Goal: Transaction & Acquisition: Purchase product/service

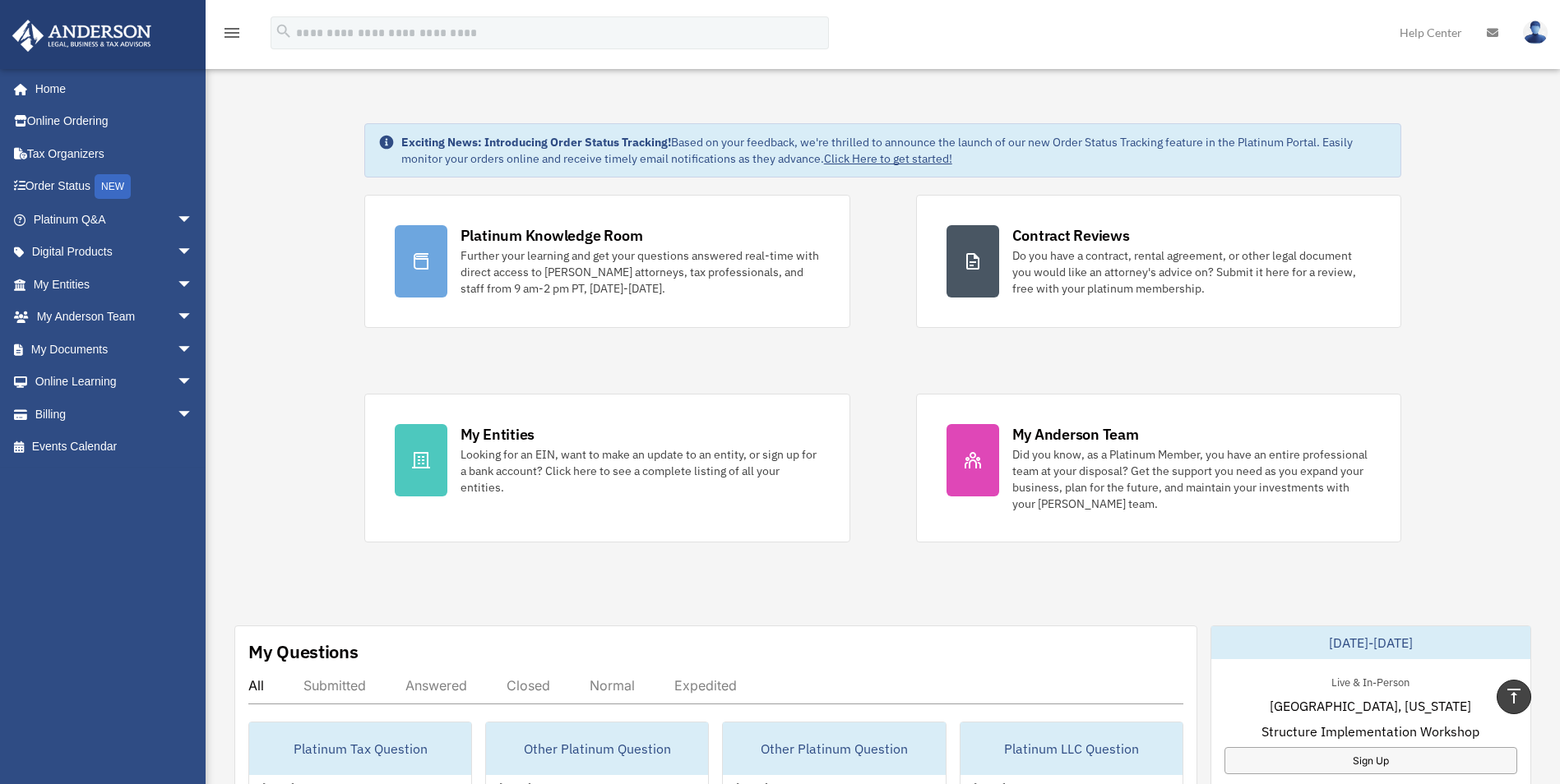
scroll to position [363, 0]
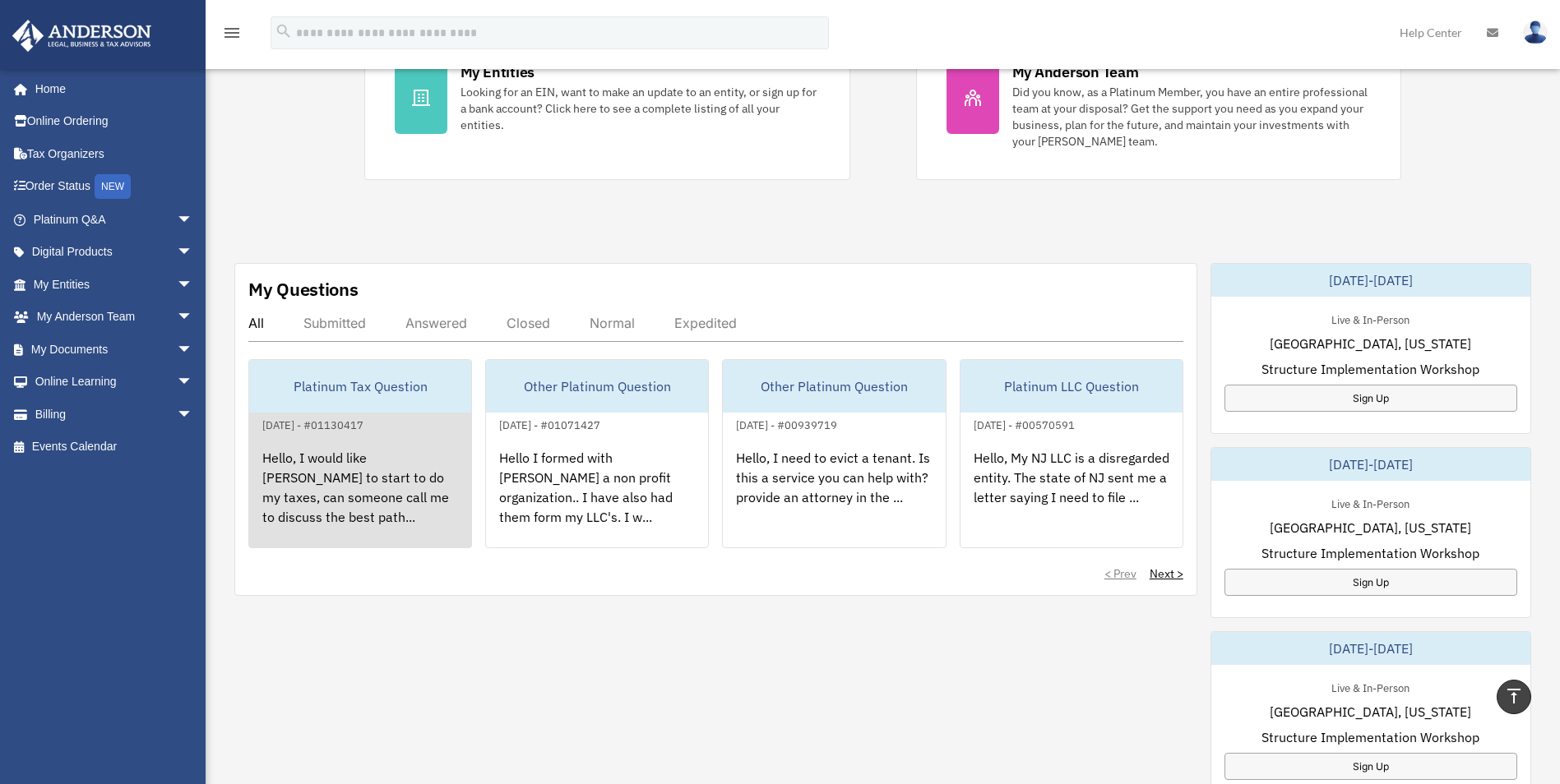
click at [351, 421] on div "[DATE] - #01130417" at bounding box center [313, 424] width 127 height 17
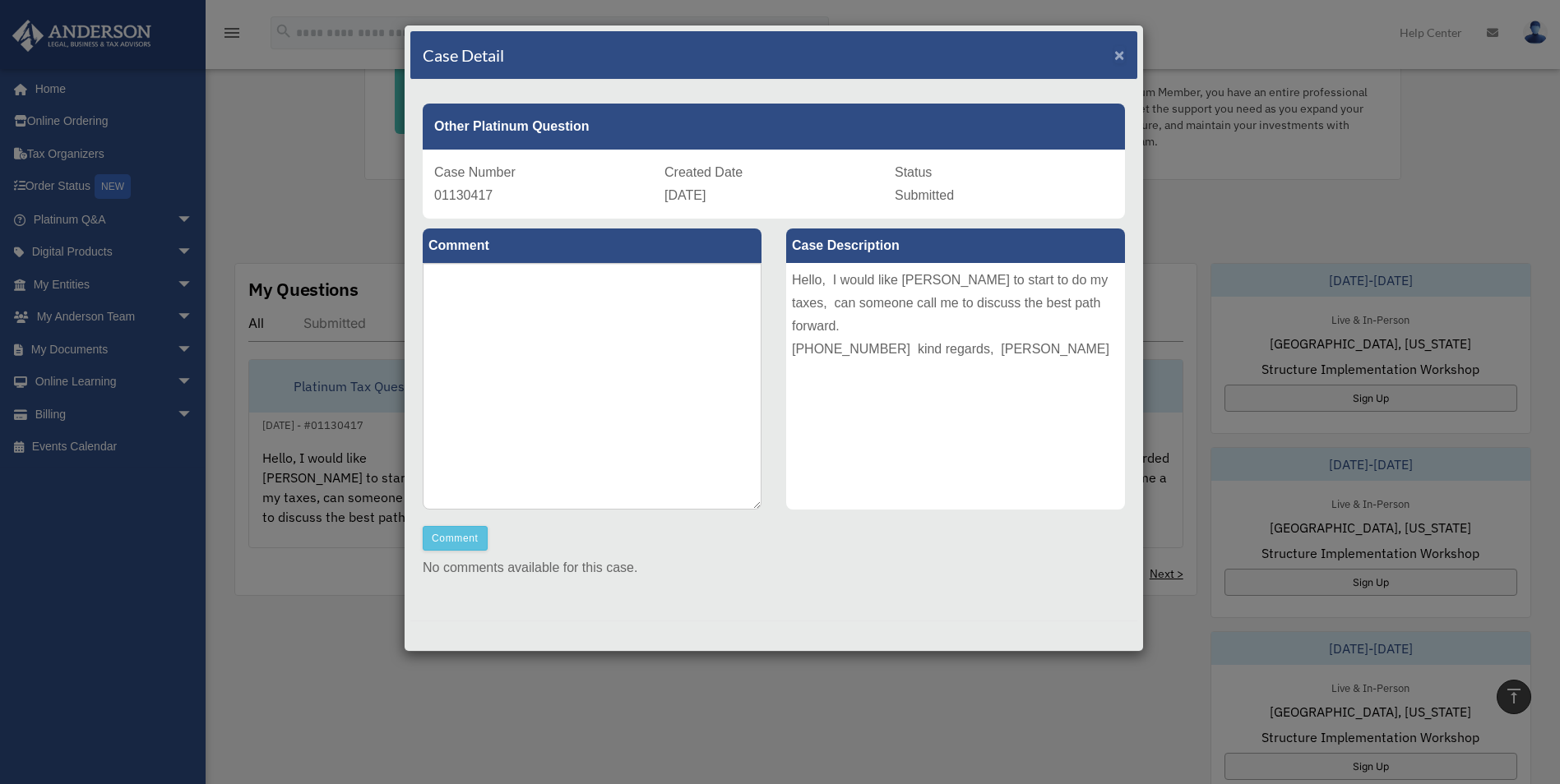
click at [1115, 53] on span "×" at bounding box center [1120, 55] width 10 height 19
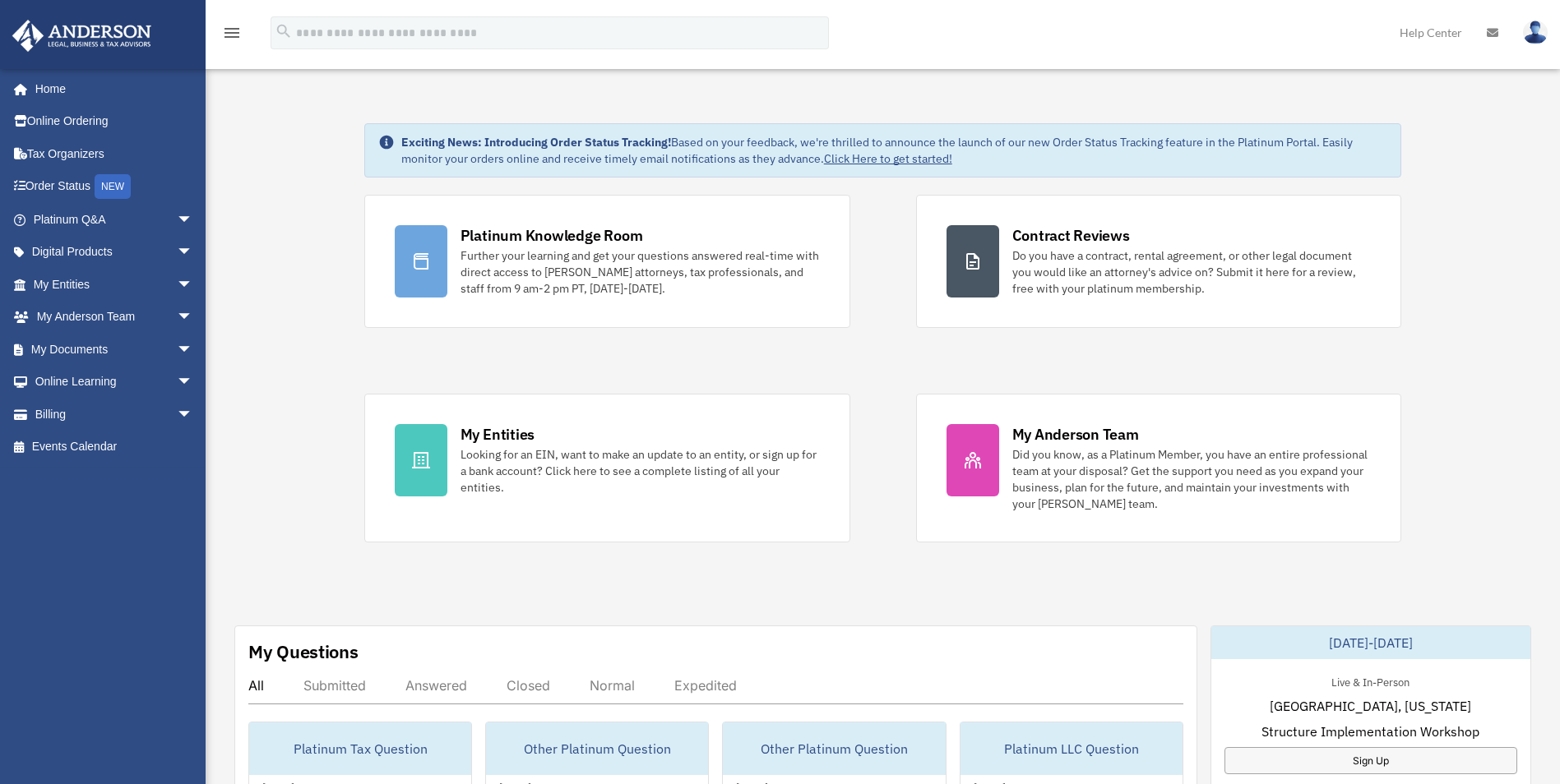
scroll to position [85, 0]
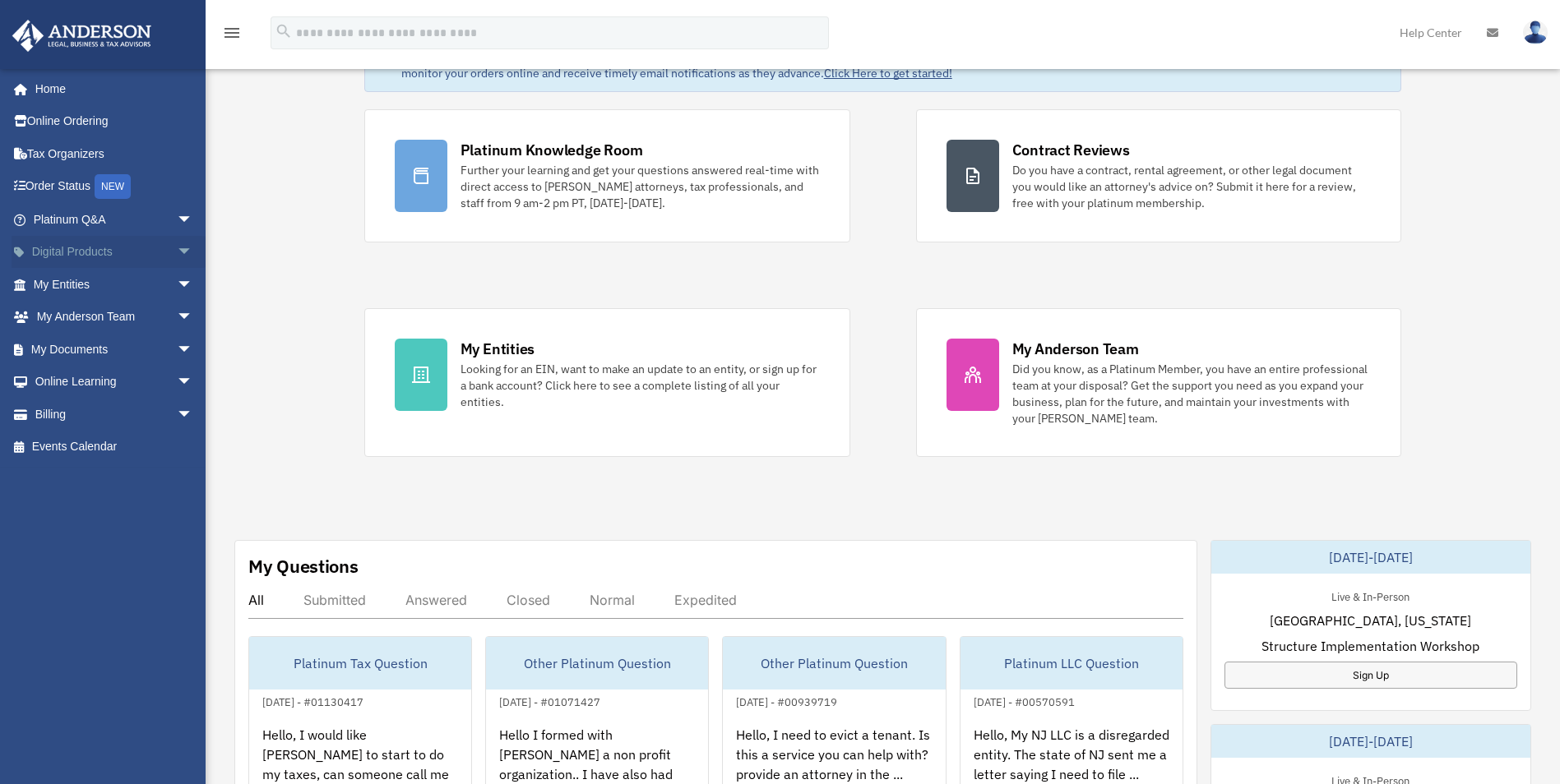
click at [145, 254] on link "Digital Products arrow_drop_down" at bounding box center [114, 252] width 206 height 33
click at [177, 251] on span "arrow_drop_down" at bounding box center [193, 252] width 33 height 34
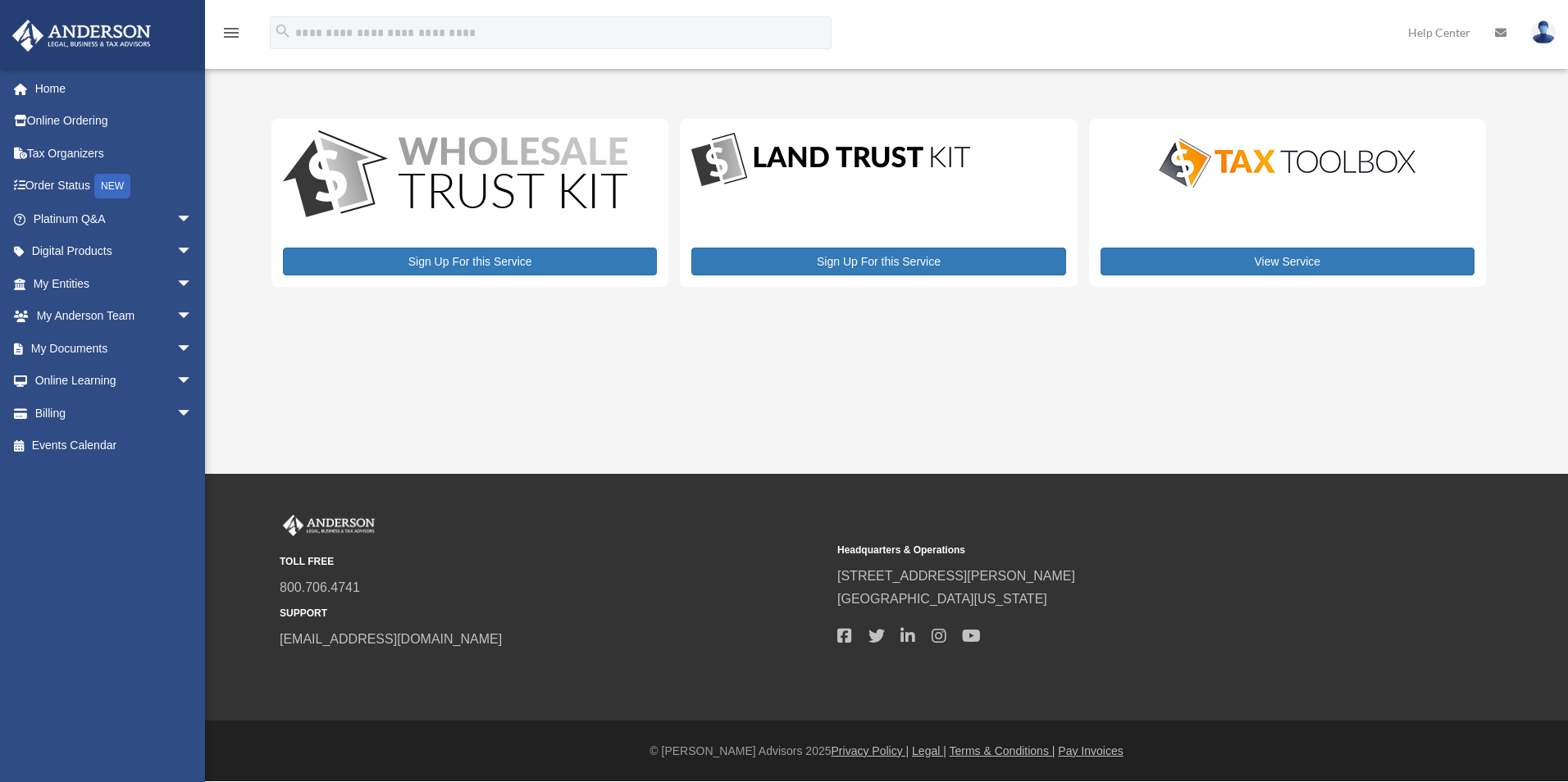
click at [1243, 278] on div "View Service" at bounding box center [1287, 203] width 397 height 168
click at [1222, 264] on link "View Service" at bounding box center [1287, 262] width 374 height 28
click at [177, 247] on span "arrow_drop_down" at bounding box center [193, 251] width 33 height 33
click at [177, 543] on span "arrow_drop_down" at bounding box center [193, 543] width 33 height 33
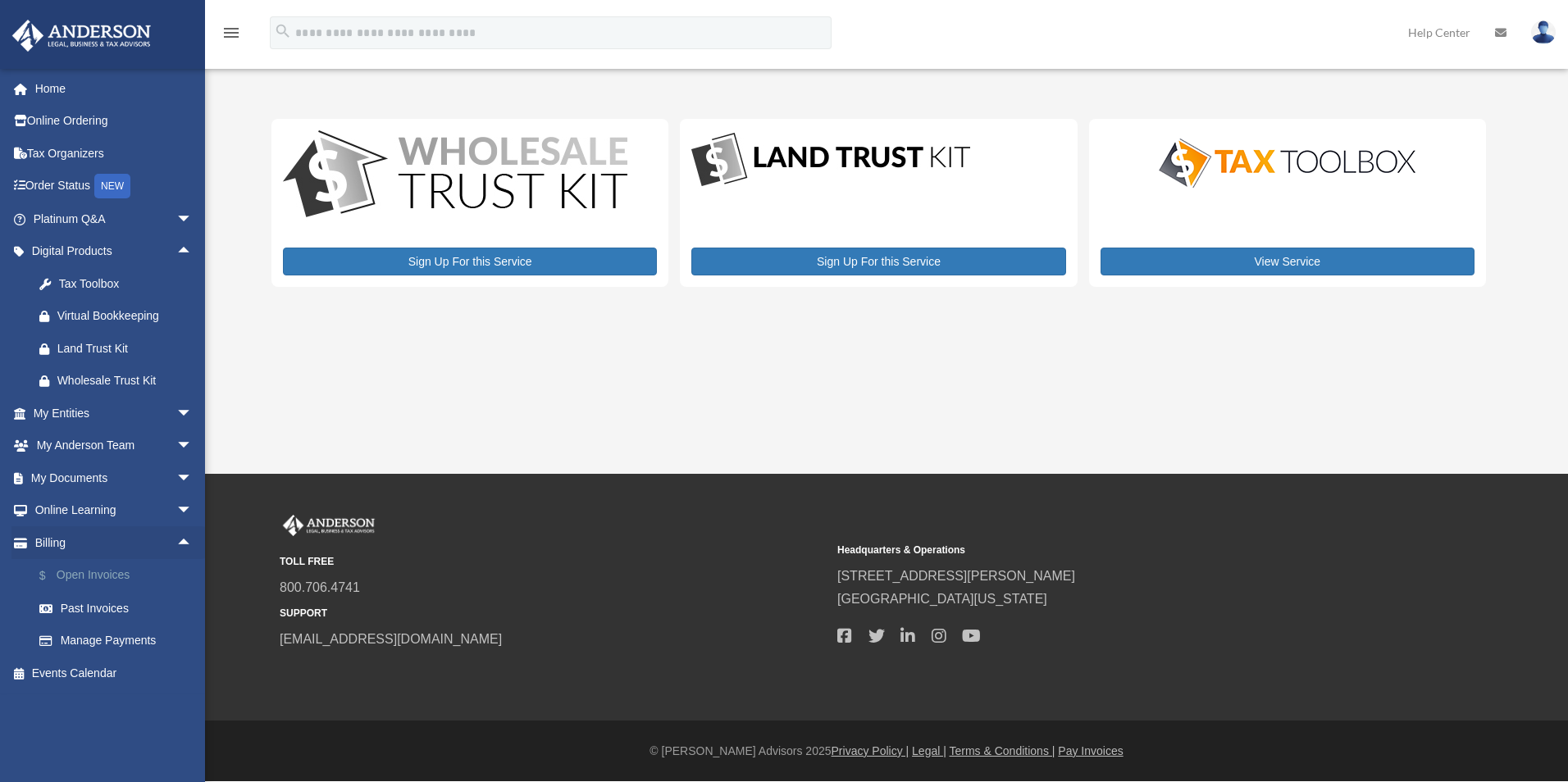
click at [135, 575] on link "$ Open Invoices" at bounding box center [120, 575] width 195 height 33
click at [99, 572] on link "$ Open Invoices" at bounding box center [120, 575] width 195 height 33
click at [99, 570] on link "$ Open Invoices" at bounding box center [120, 575] width 195 height 33
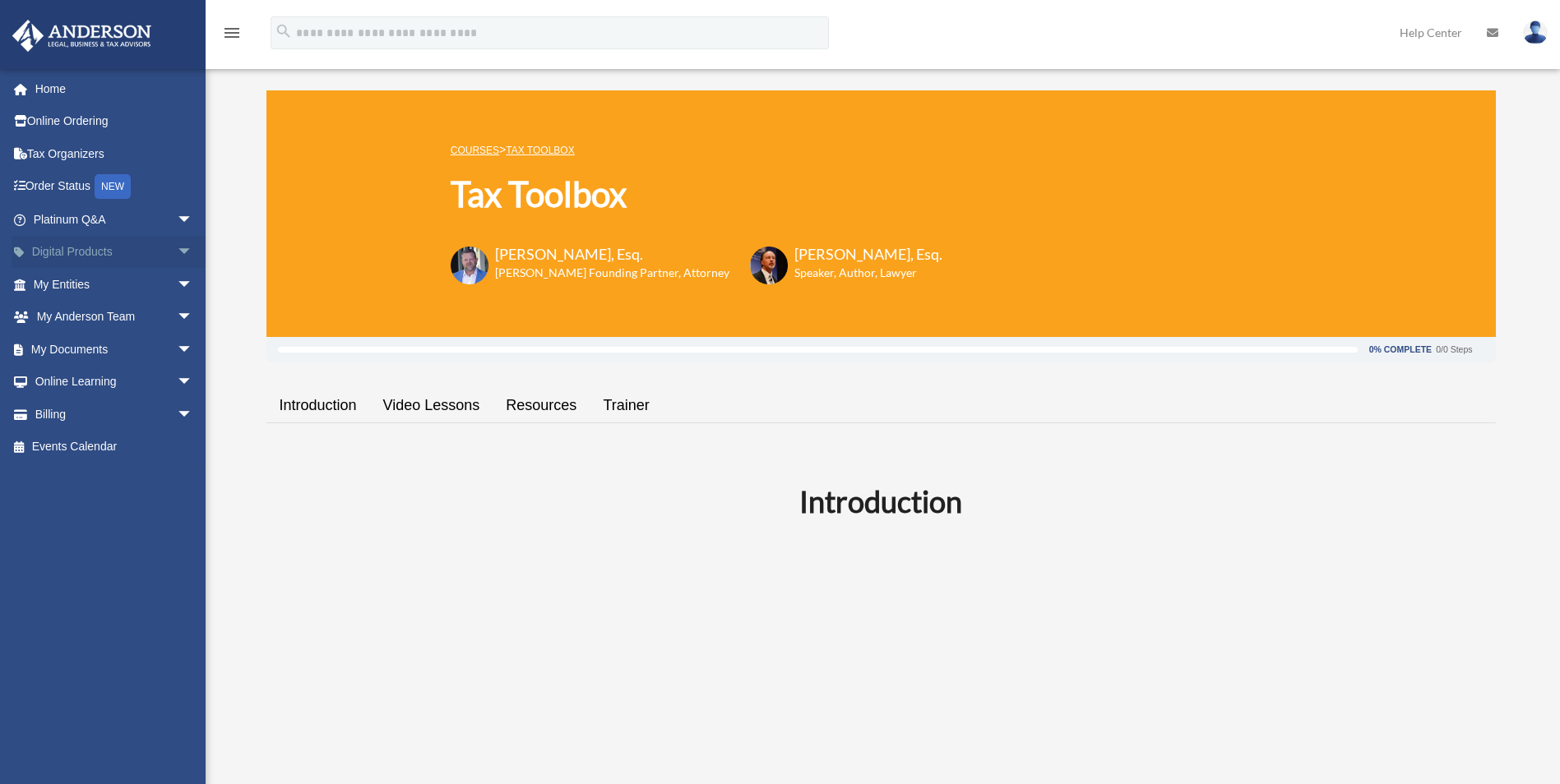
click at [181, 249] on span "arrow_drop_down" at bounding box center [193, 252] width 33 height 34
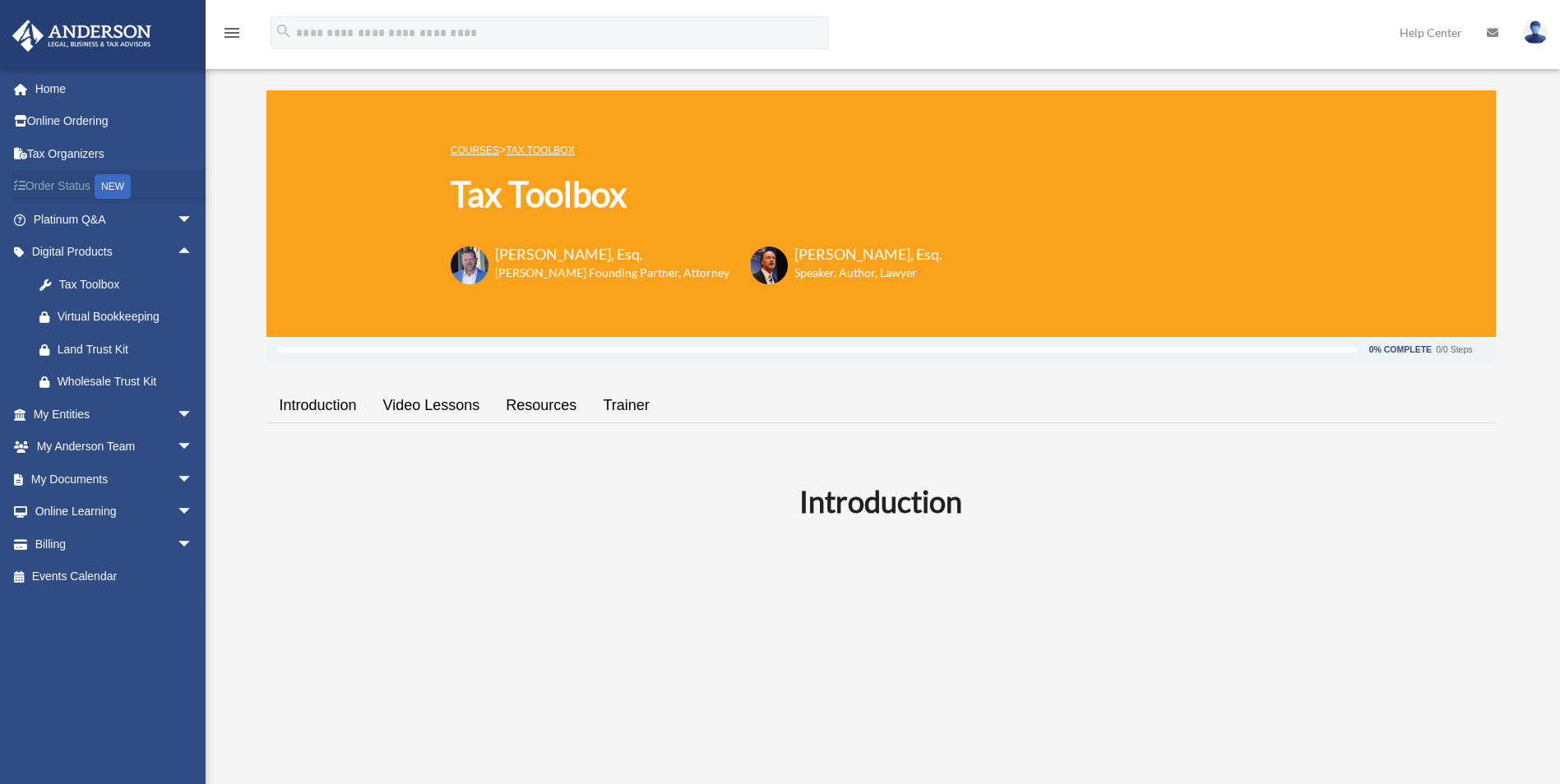
click at [50, 187] on link "Order Status NEW" at bounding box center [114, 187] width 206 height 34
click at [109, 184] on div "NEW" at bounding box center [113, 187] width 36 height 25
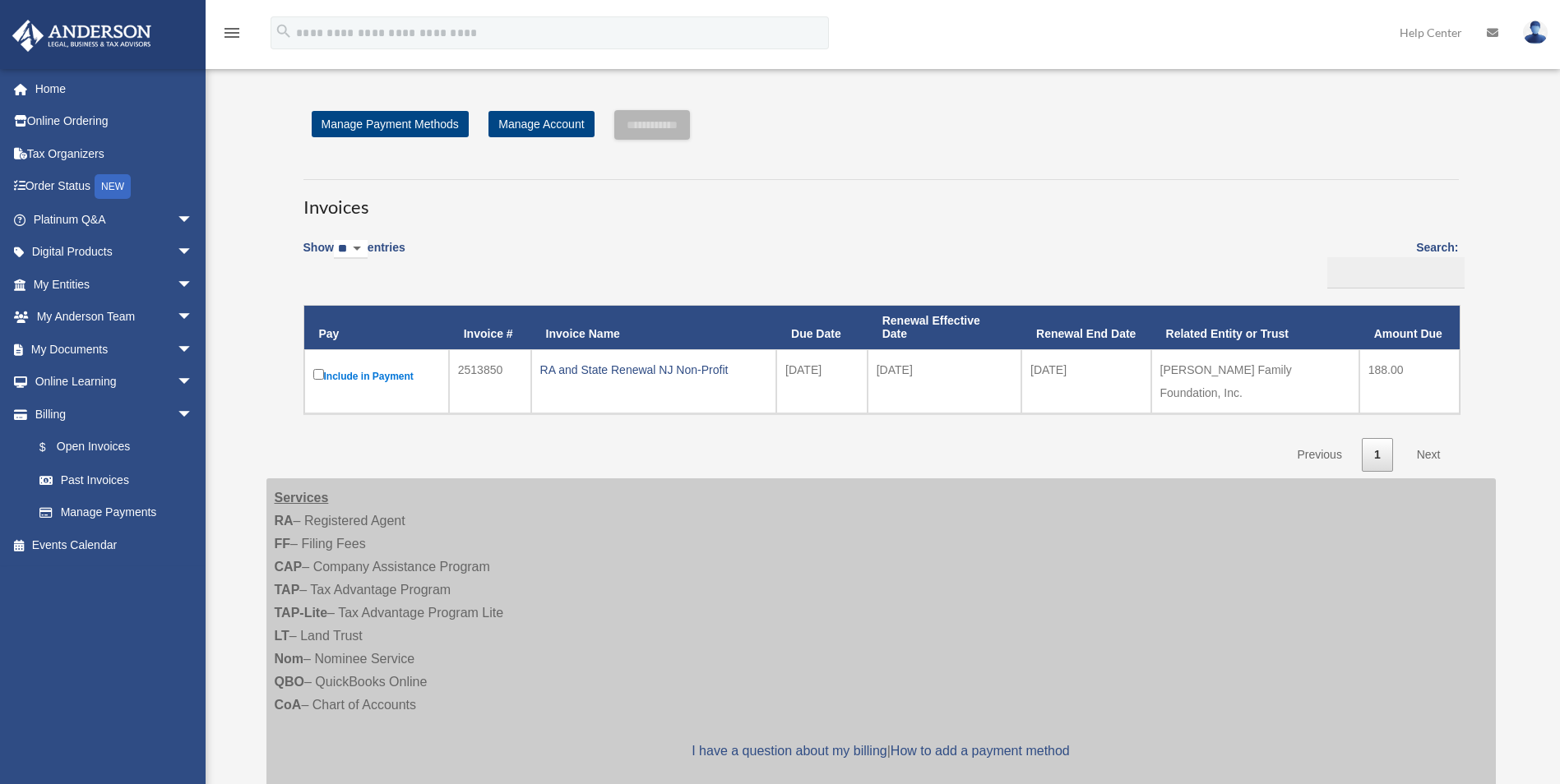
click at [352, 380] on label "Include in Payment" at bounding box center [376, 377] width 126 height 21
click at [591, 374] on div "RA and State Renewal NJ Non-Profit" at bounding box center [654, 370] width 227 height 23
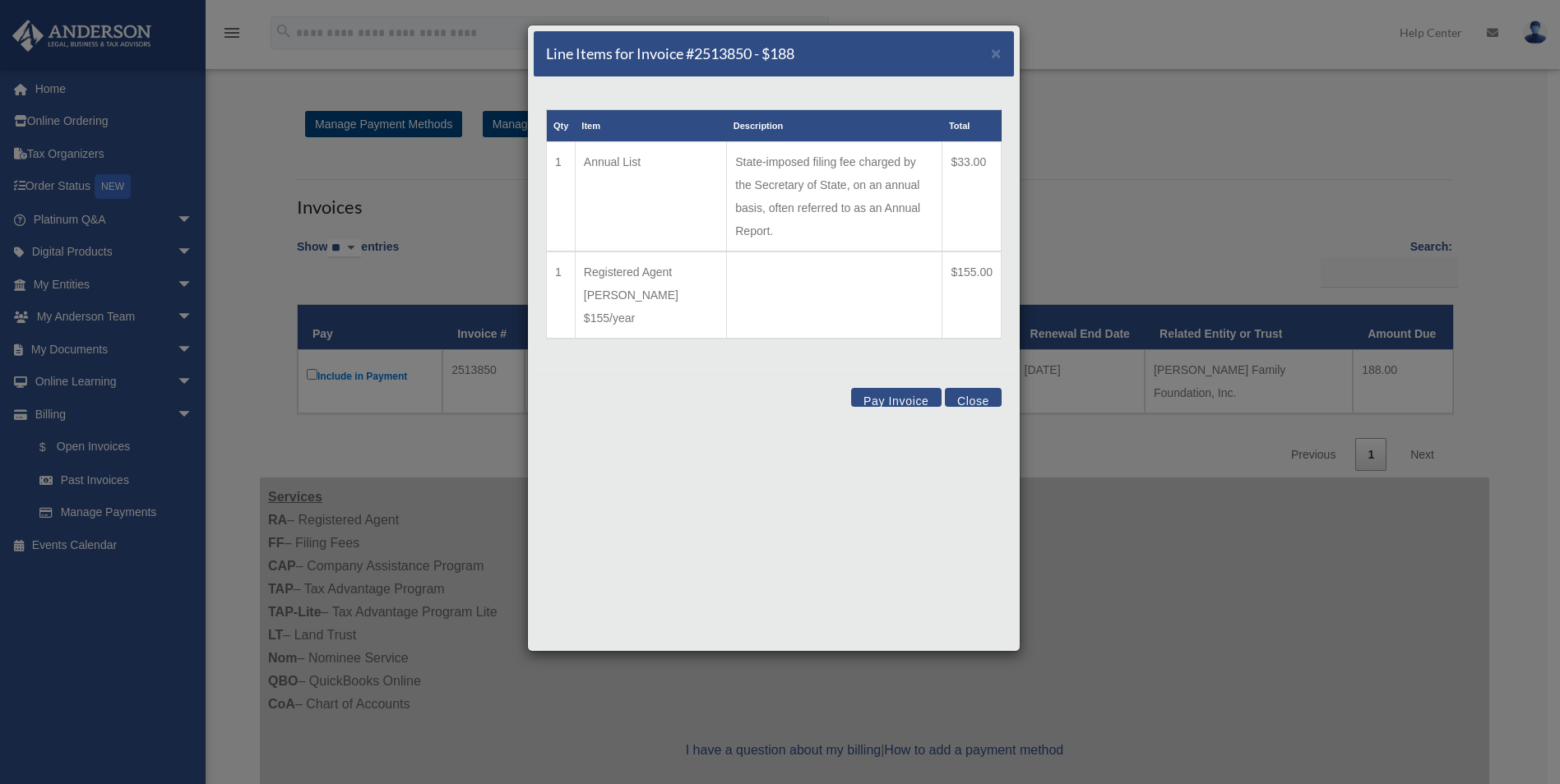
click at [902, 388] on button "Pay Invoice" at bounding box center [896, 397] width 90 height 19
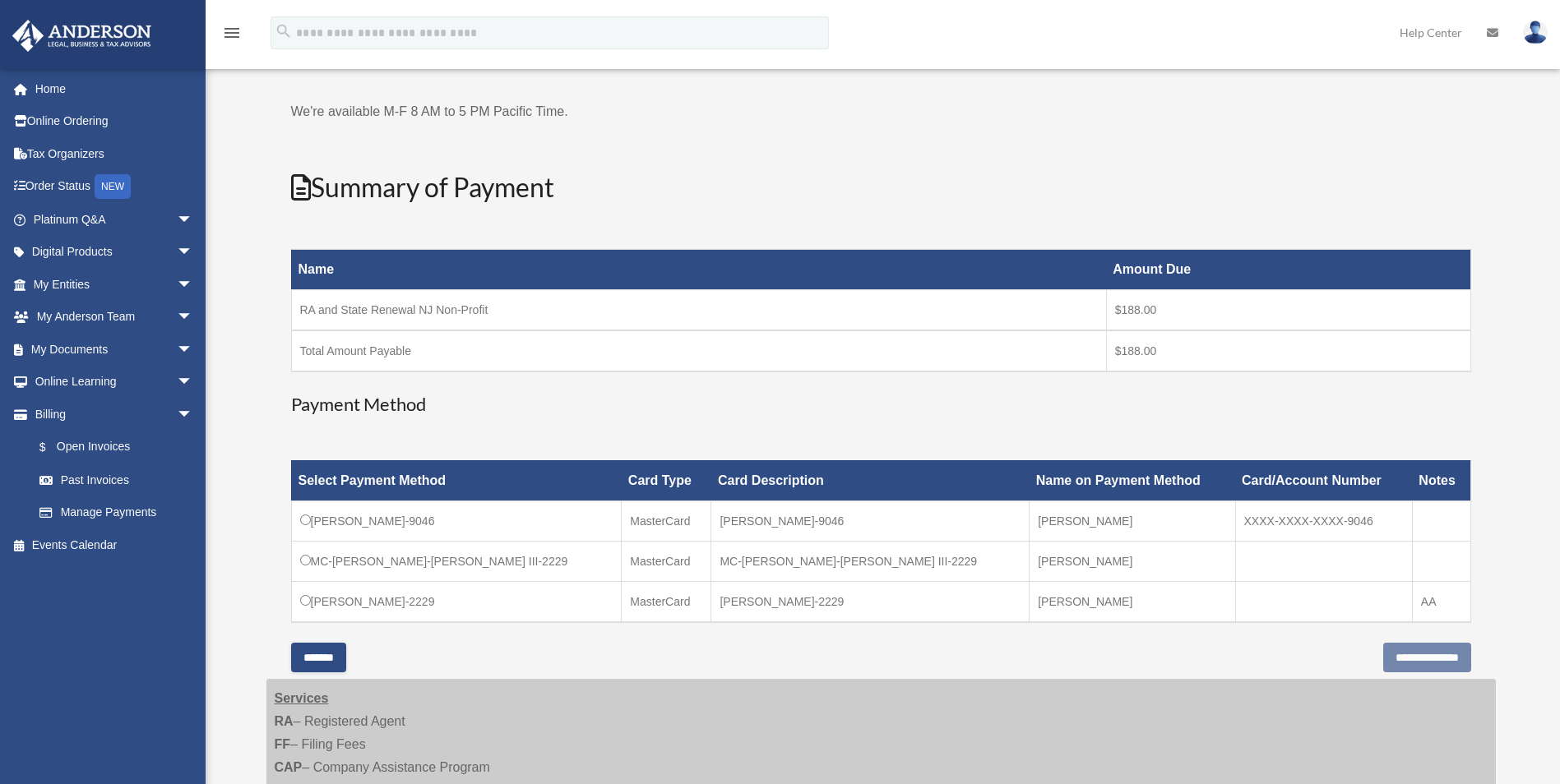
scroll to position [110, 0]
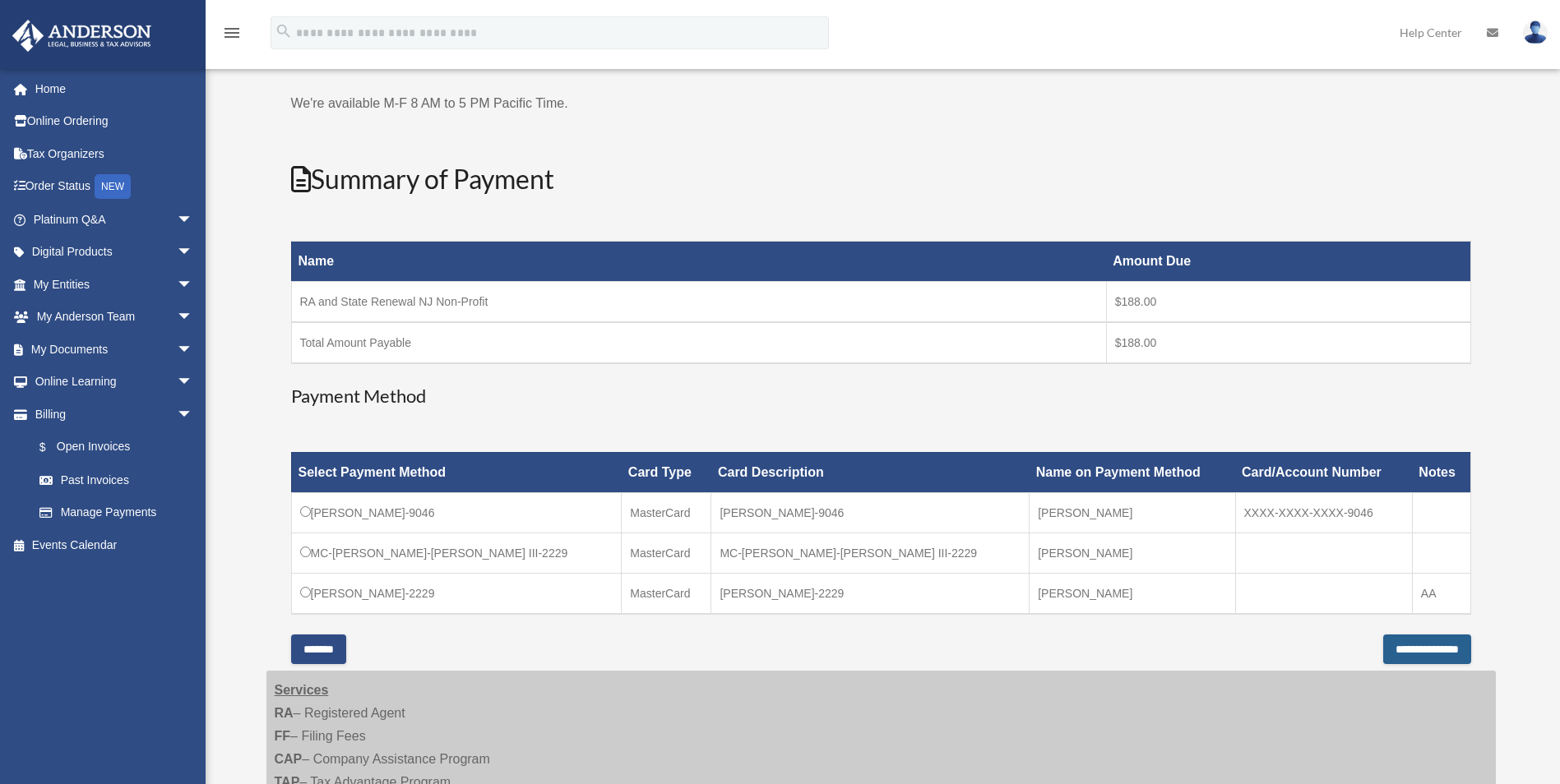
click at [1405, 649] on input "**********" at bounding box center [1428, 649] width 88 height 29
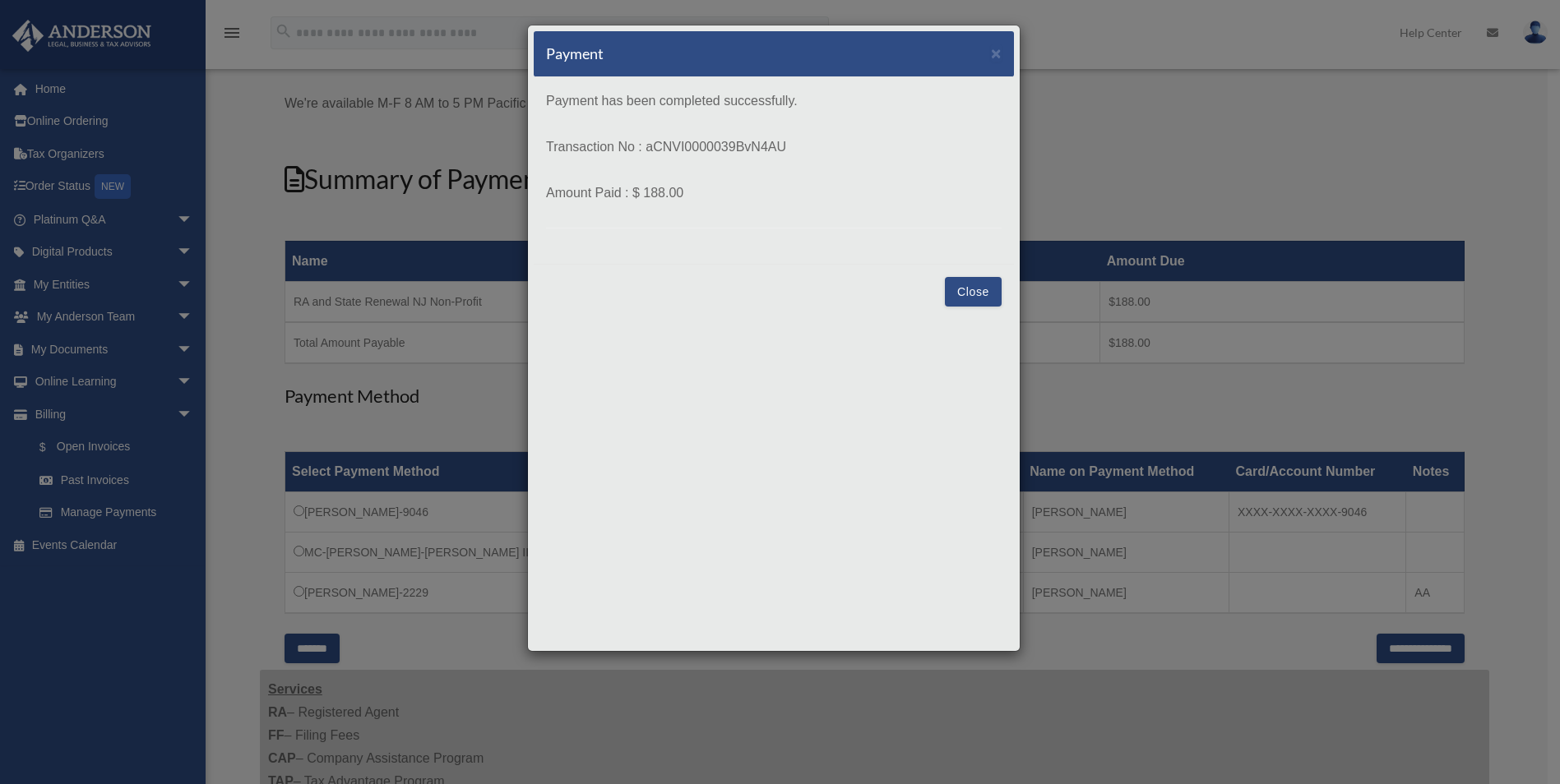
click at [960, 292] on button "Close" at bounding box center [973, 291] width 57 height 29
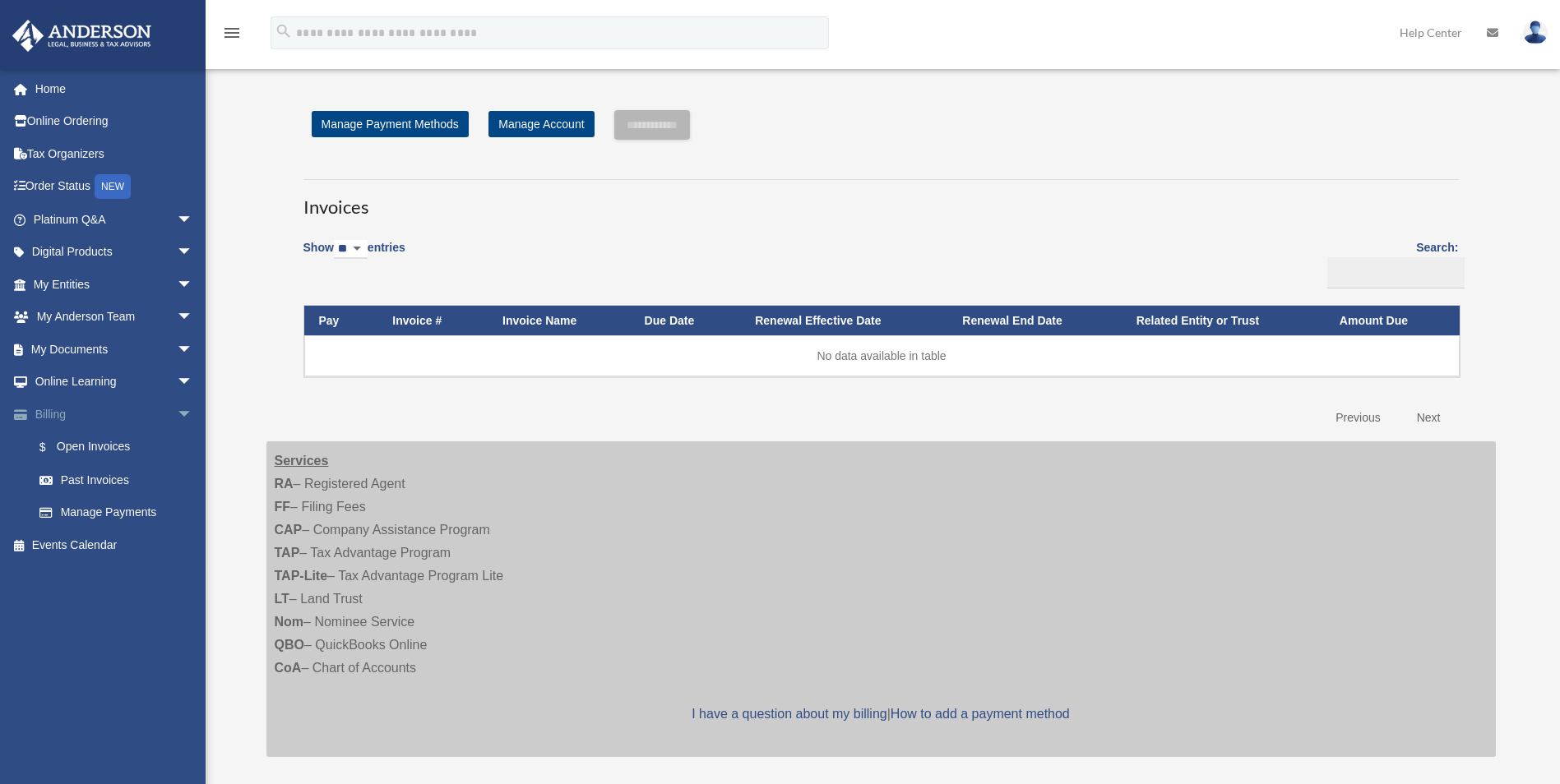
scroll to position [110, 0]
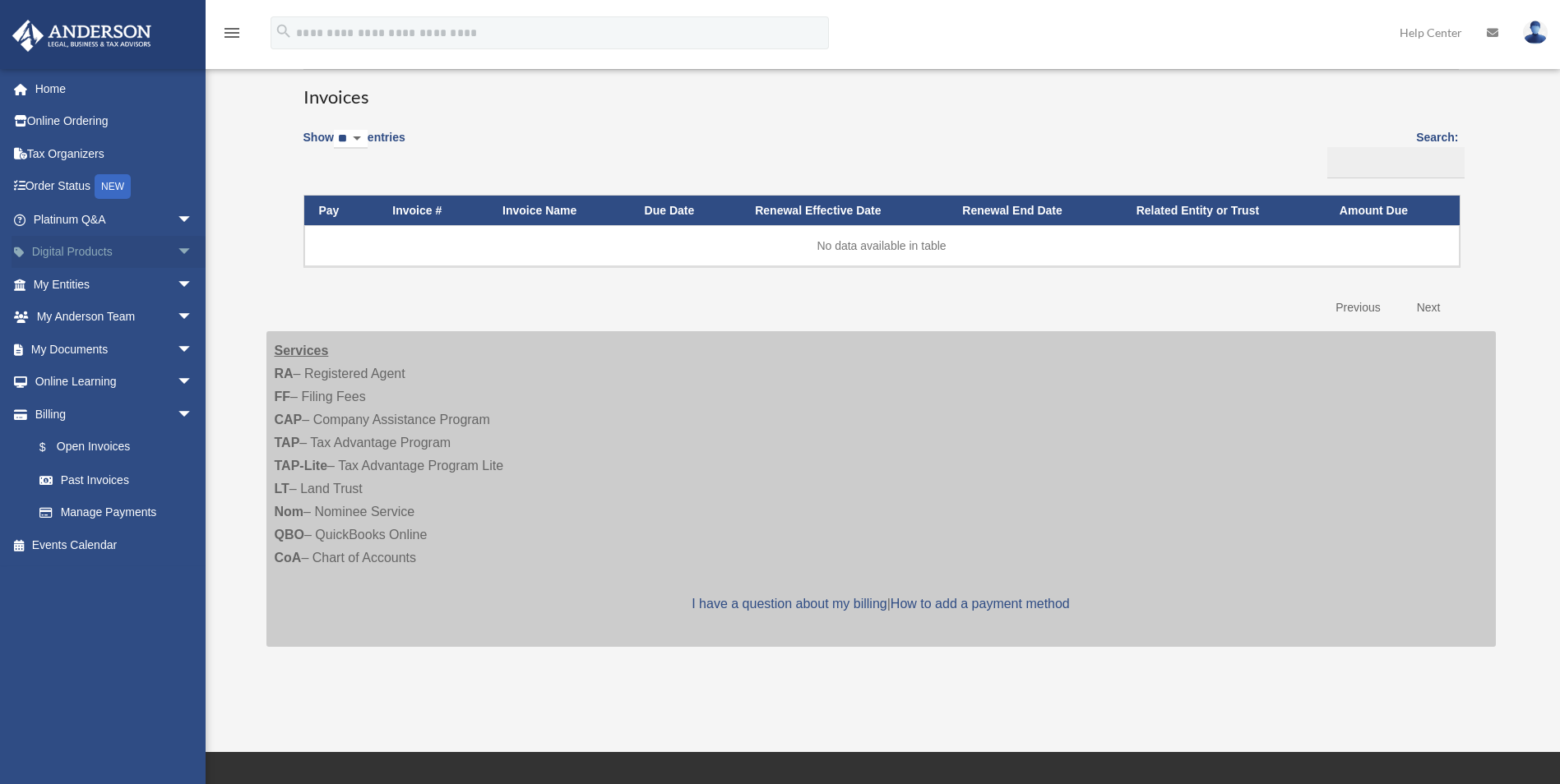
click at [178, 251] on span "arrow_drop_down" at bounding box center [193, 252] width 33 height 34
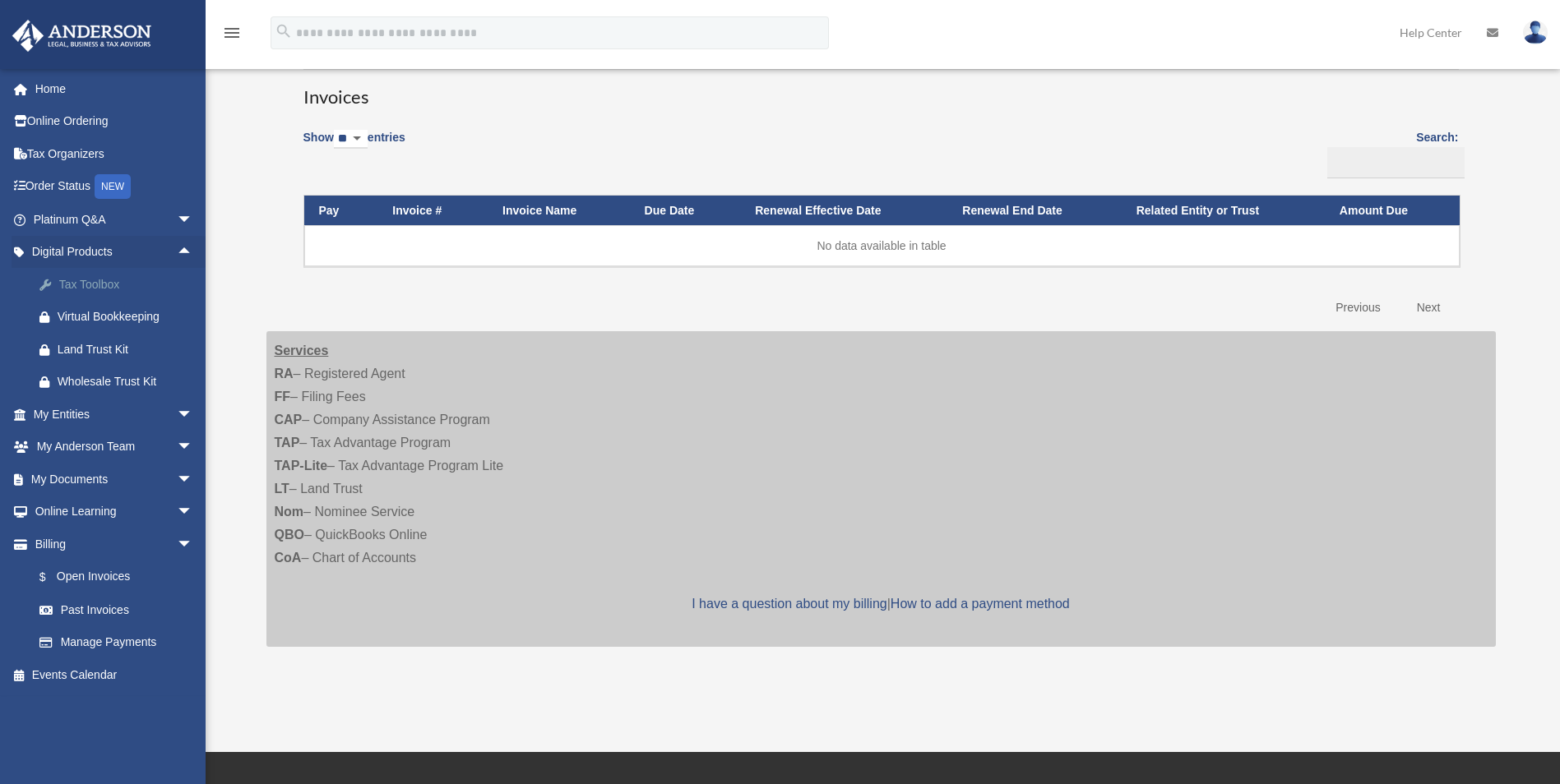
click at [136, 279] on div "Tax Toolbox" at bounding box center [127, 285] width 140 height 21
click at [91, 280] on div "Tax Toolbox" at bounding box center [127, 285] width 140 height 21
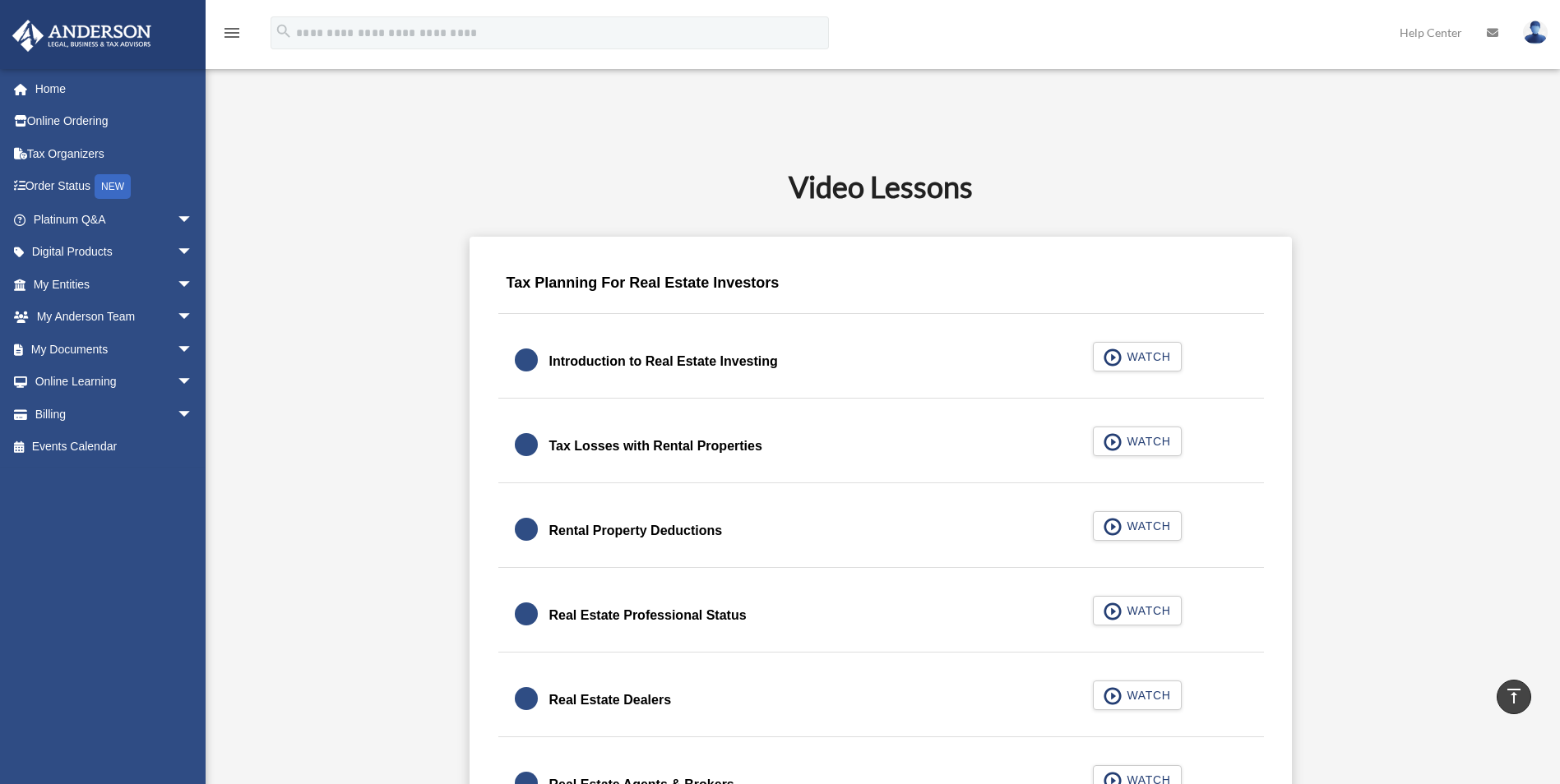
scroll to position [916, 0]
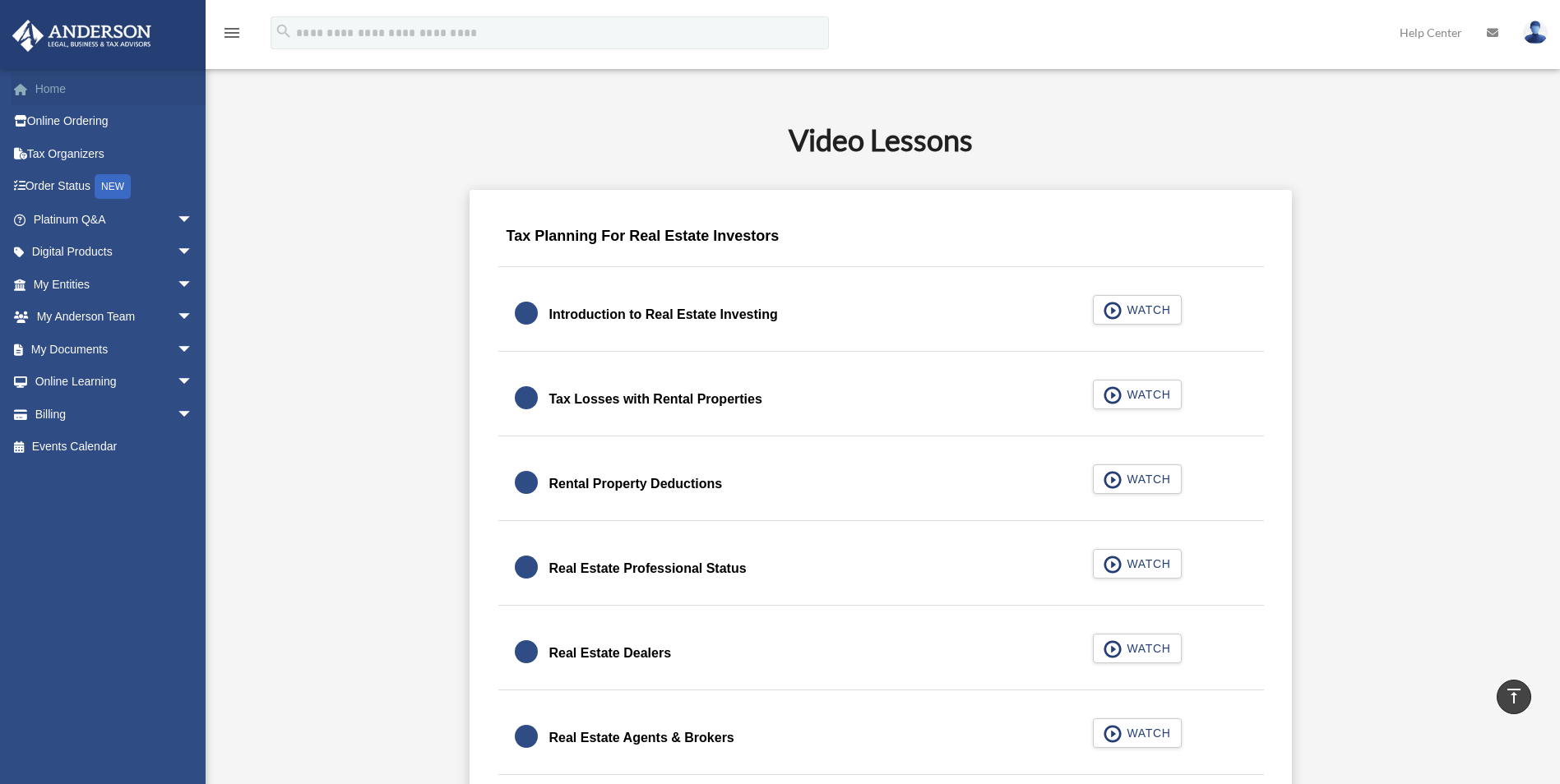
click at [66, 84] on link "Home" at bounding box center [114, 89] width 206 height 33
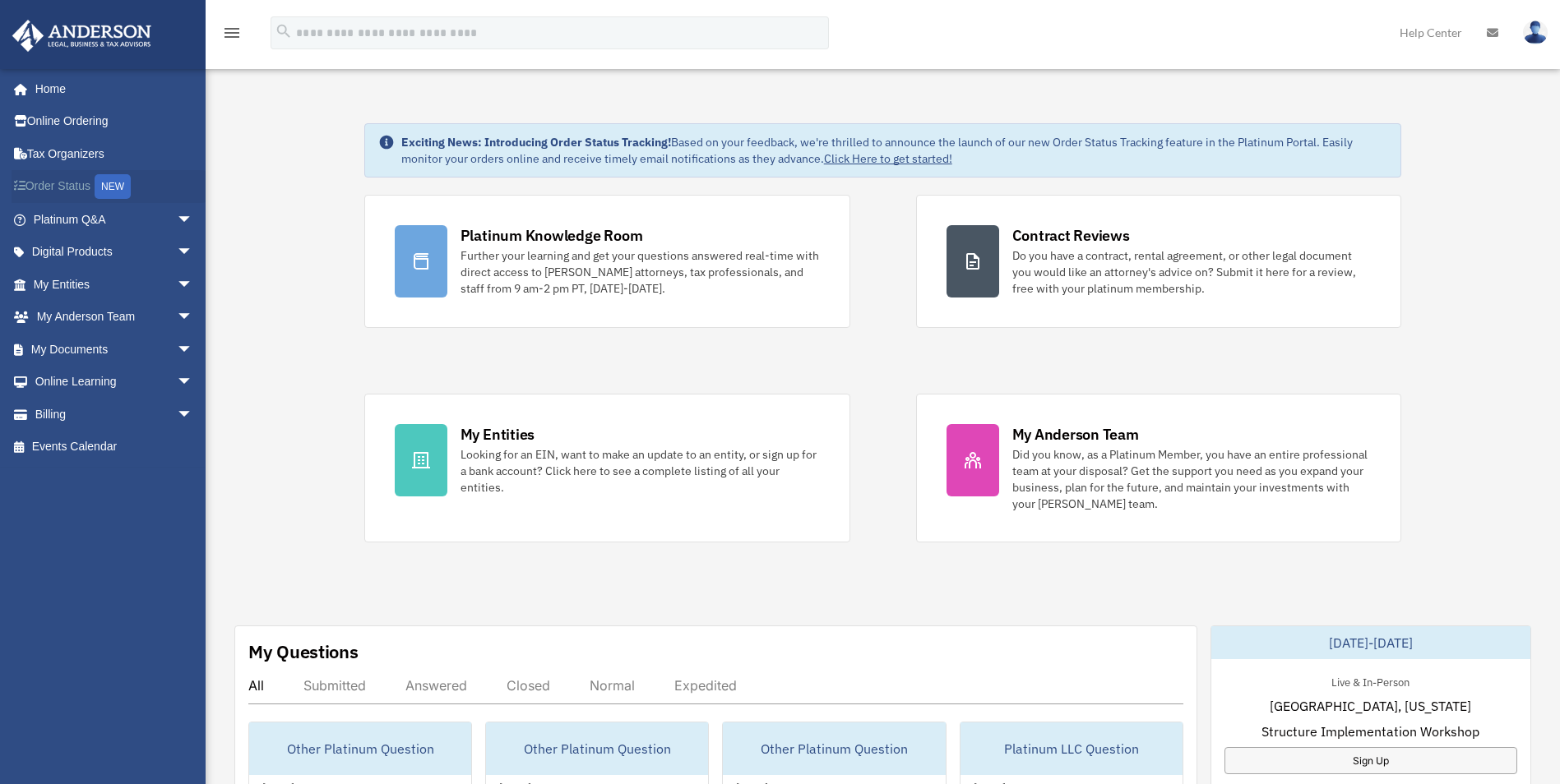
click at [130, 181] on div "NEW" at bounding box center [113, 187] width 36 height 25
